Goal: Task Accomplishment & Management: Manage account settings

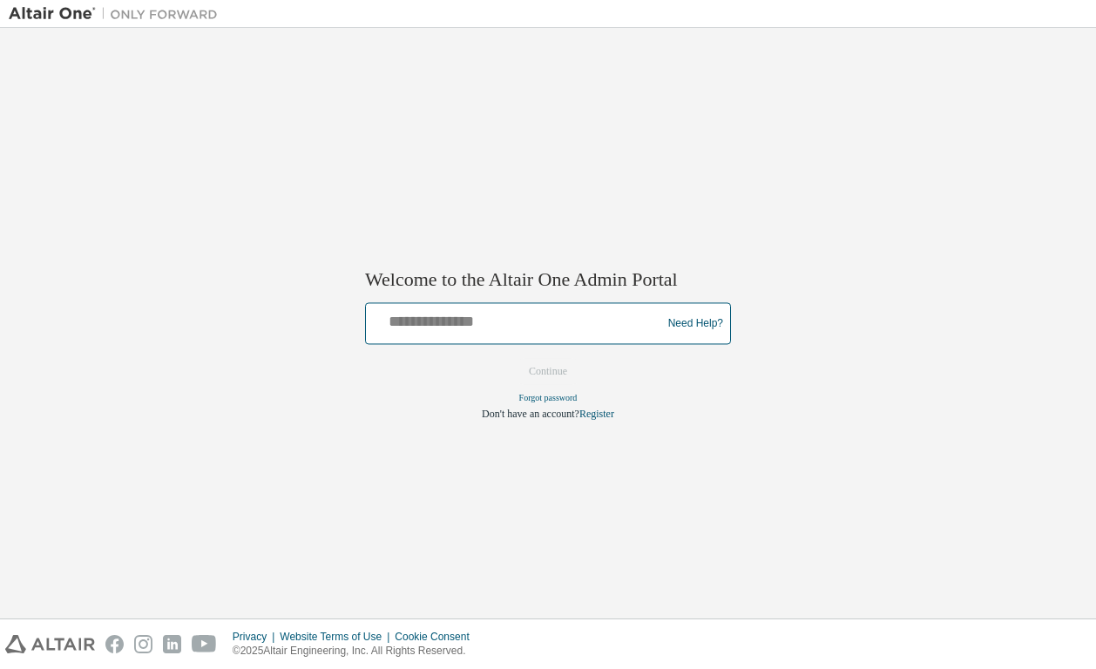
click at [498, 329] on input "text" at bounding box center [516, 320] width 287 height 25
type input "**********"
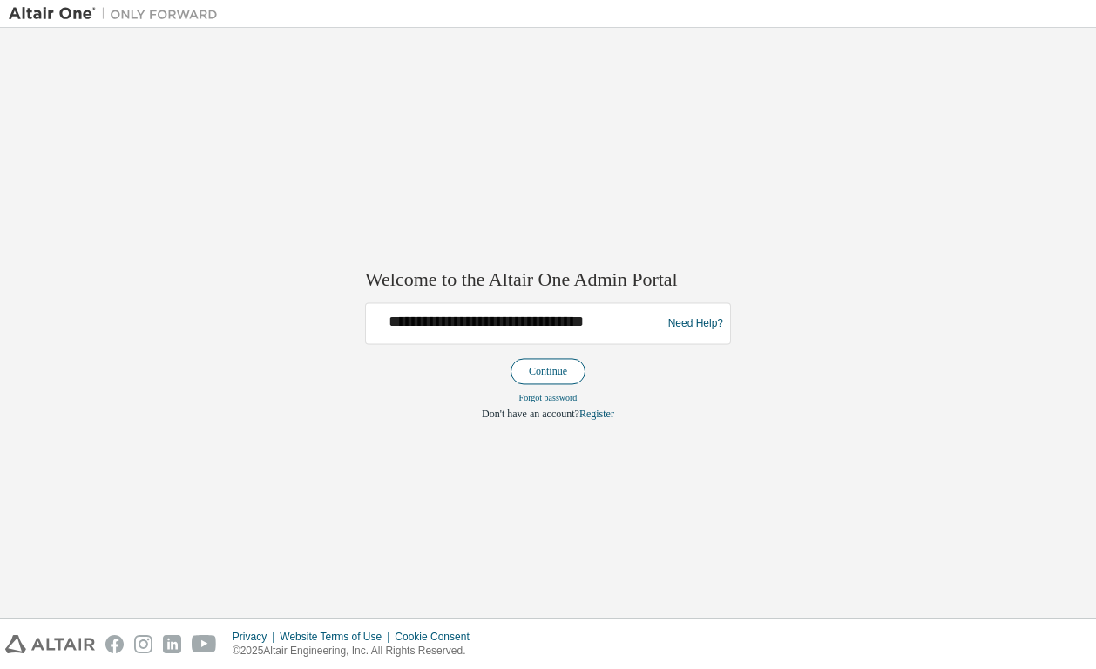
click at [551, 371] on button "Continue" at bounding box center [548, 372] width 75 height 26
